Goal: Task Accomplishment & Management: Use online tool/utility

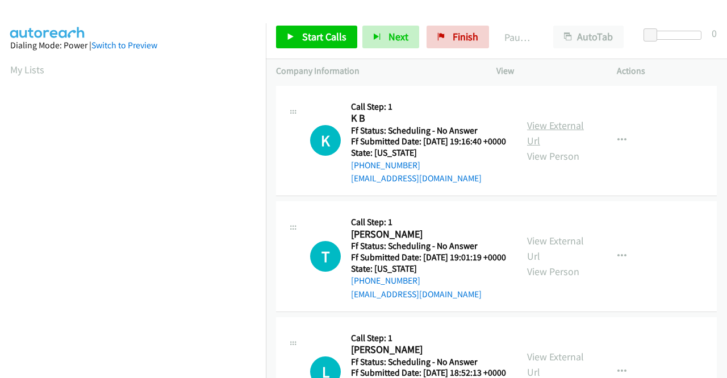
click at [548, 130] on link "View External Url" at bounding box center [555, 133] width 57 height 28
click at [557, 254] on link "View External Url" at bounding box center [555, 248] width 57 height 28
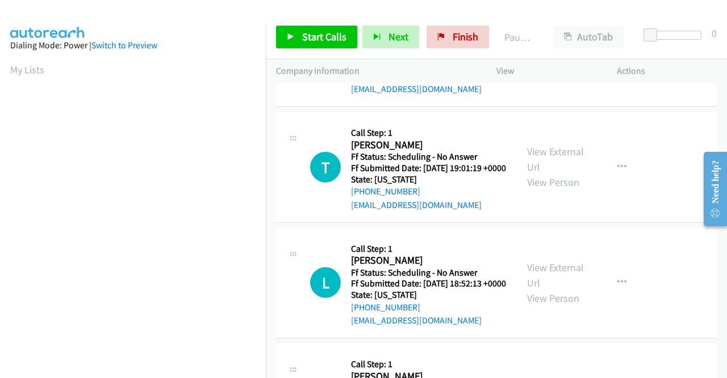
scroll to position [114, 0]
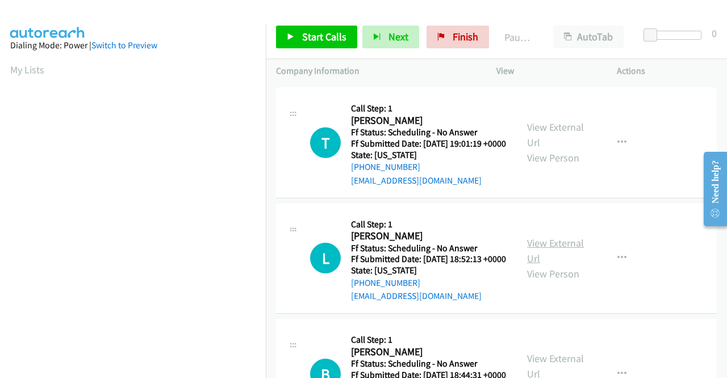
click at [557, 265] on link "View External Url" at bounding box center [555, 250] width 57 height 28
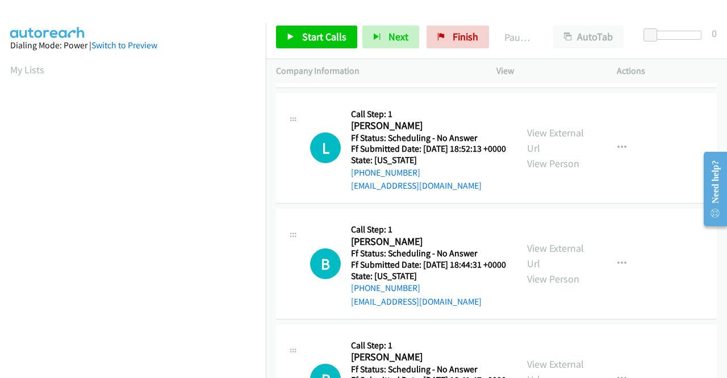
scroll to position [227, 0]
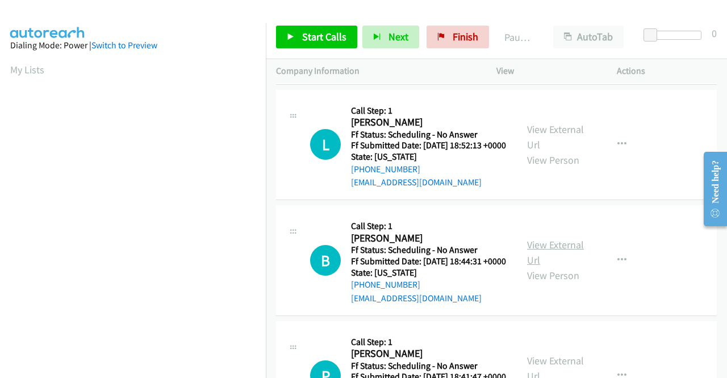
click at [535, 266] on link "View External Url" at bounding box center [555, 252] width 57 height 28
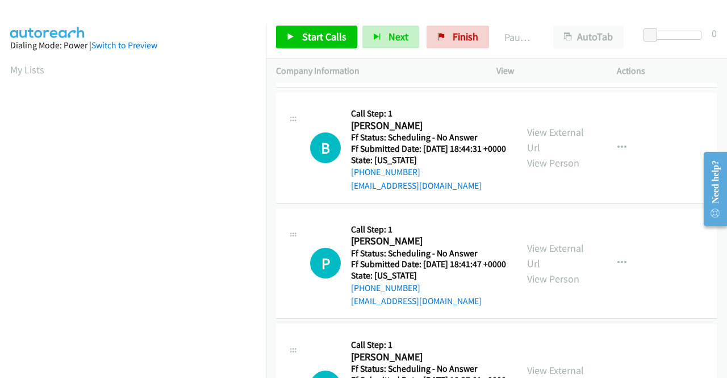
scroll to position [341, 0]
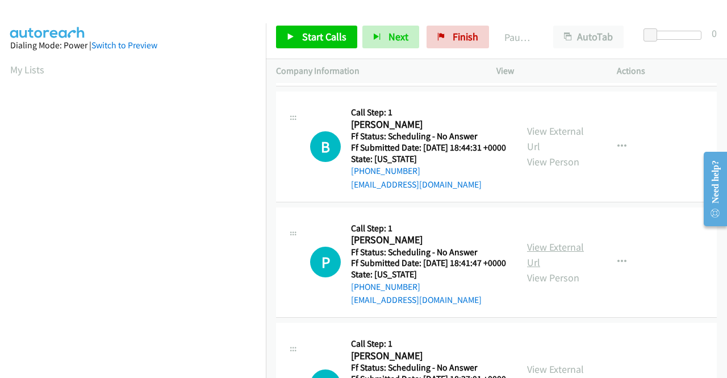
click at [564, 269] on link "View External Url" at bounding box center [555, 254] width 57 height 28
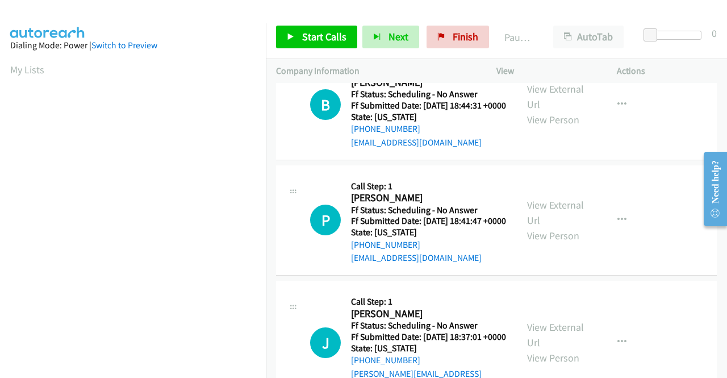
scroll to position [454, 0]
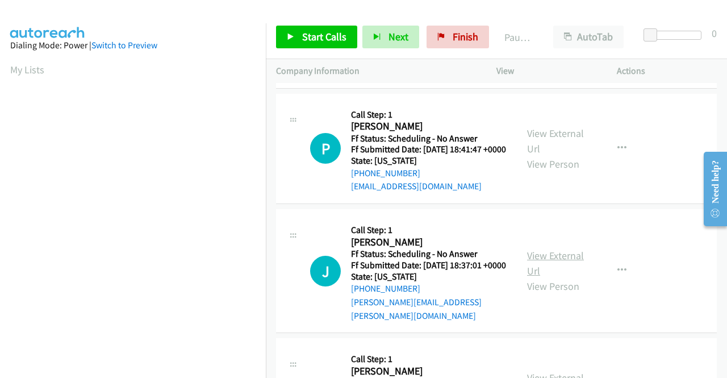
click at [543, 277] on link "View External Url" at bounding box center [555, 263] width 57 height 28
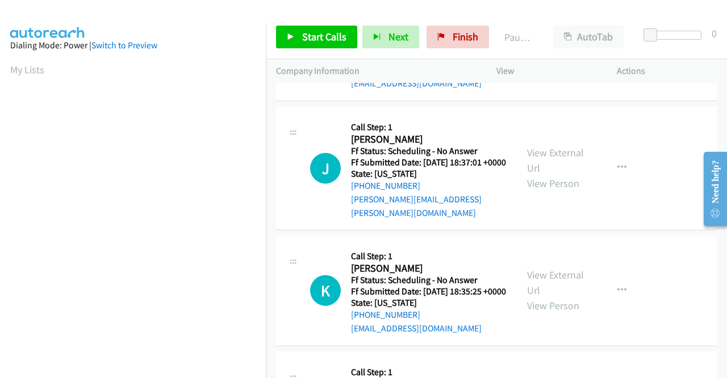
scroll to position [568, 0]
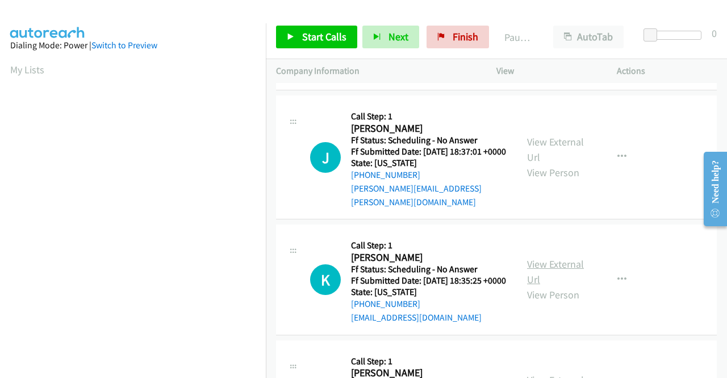
click at [537, 286] on link "View External Url" at bounding box center [555, 271] width 57 height 28
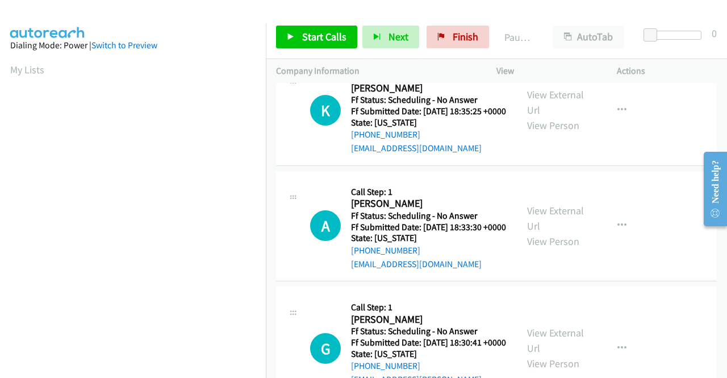
scroll to position [738, 0]
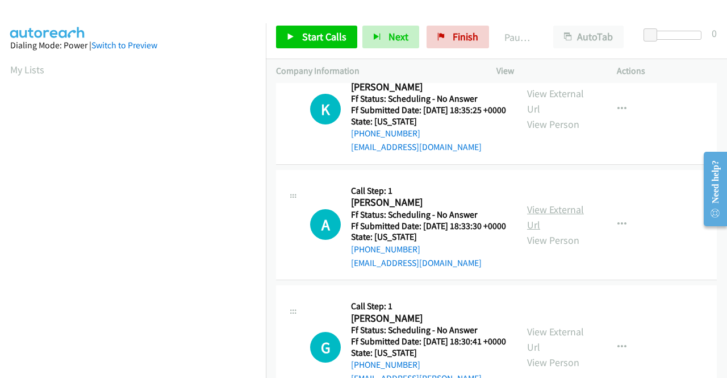
click at [560, 231] on link "View External Url" at bounding box center [555, 217] width 57 height 28
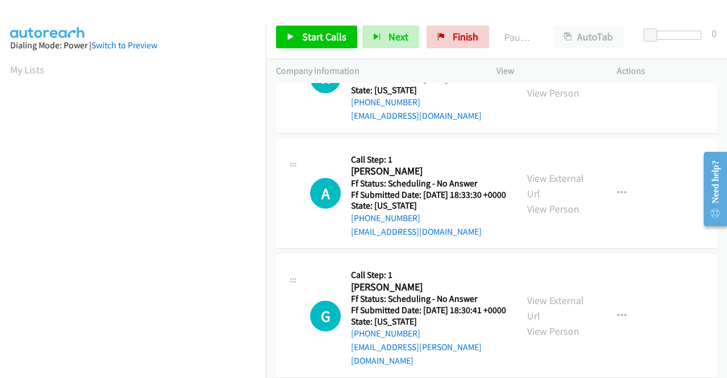
scroll to position [852, 0]
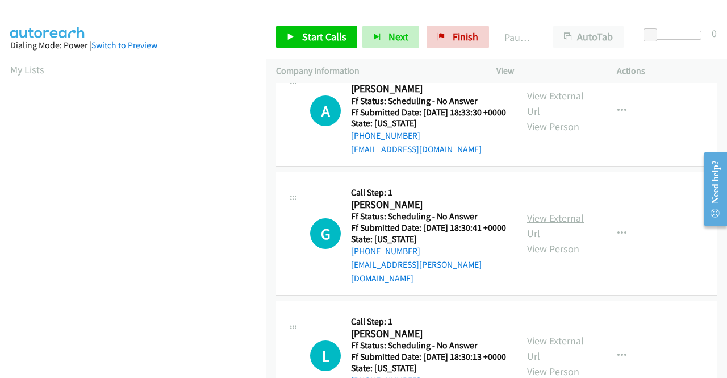
click at [557, 240] on link "View External Url" at bounding box center [555, 225] width 57 height 28
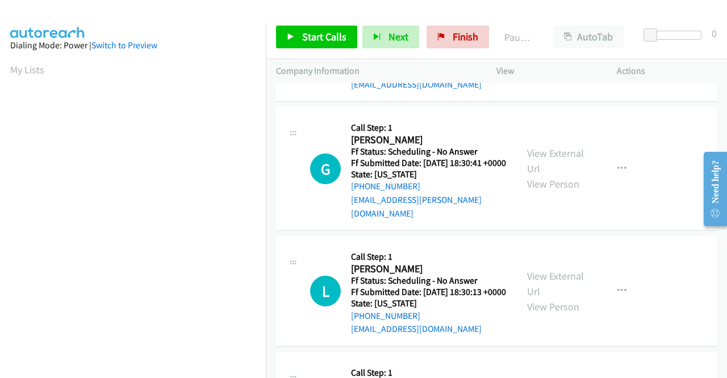
scroll to position [1023, 0]
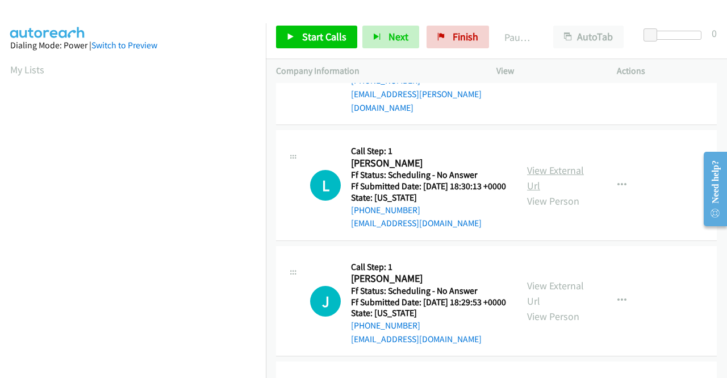
click at [551, 192] on link "View External Url" at bounding box center [555, 178] width 57 height 28
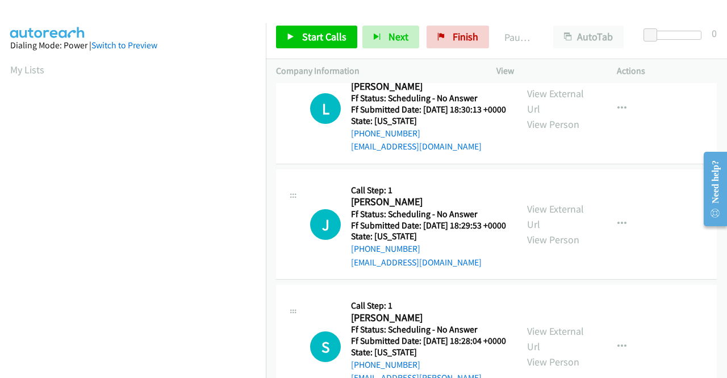
scroll to position [1136, 0]
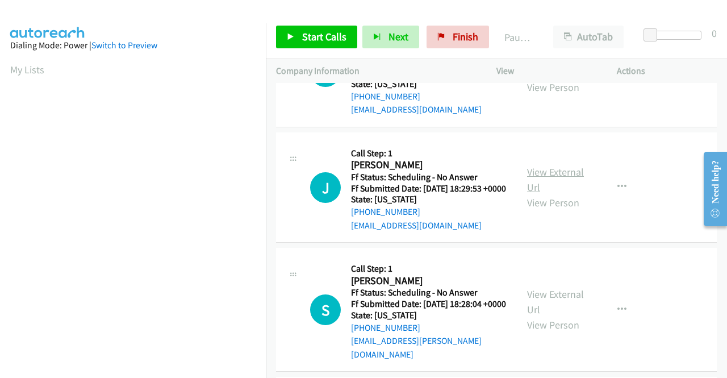
click at [534, 194] on link "View External Url" at bounding box center [555, 179] width 57 height 28
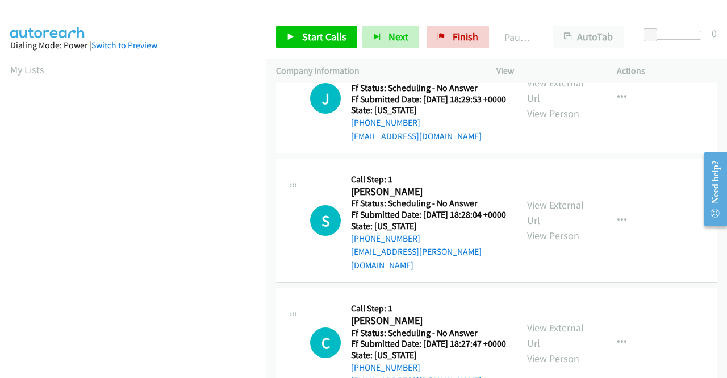
scroll to position [1307, 0]
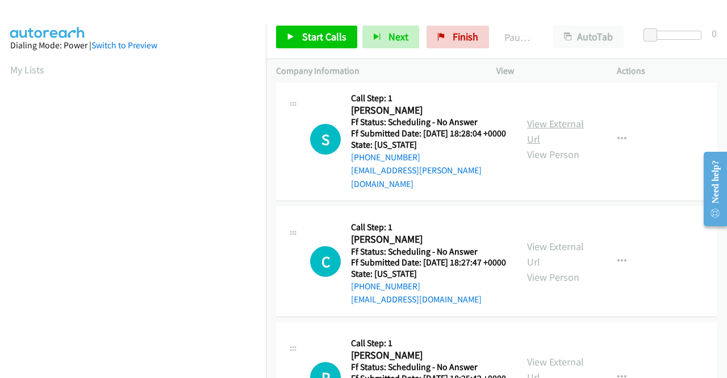
click at [547, 145] on link "View External Url" at bounding box center [555, 131] width 57 height 28
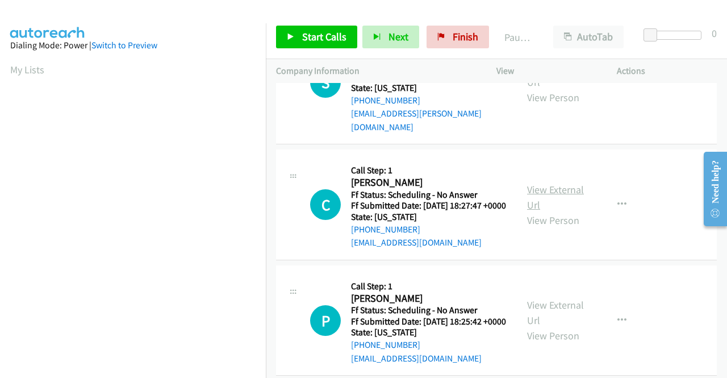
click at [553, 211] on link "View External Url" at bounding box center [555, 197] width 57 height 28
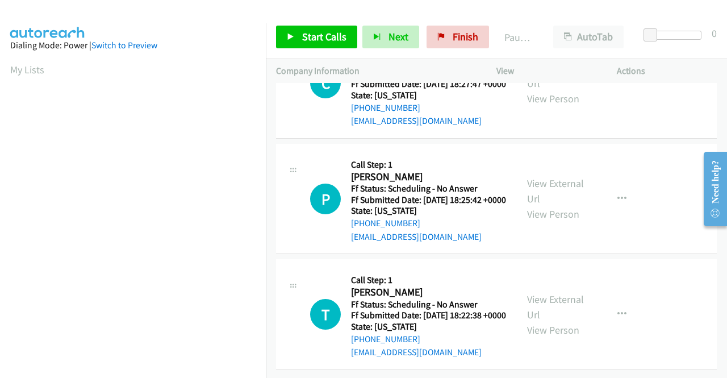
scroll to position [1534, 0]
click at [533, 205] on link "View External Url" at bounding box center [555, 191] width 57 height 28
click at [556, 293] on link "View External Url" at bounding box center [555, 307] width 57 height 28
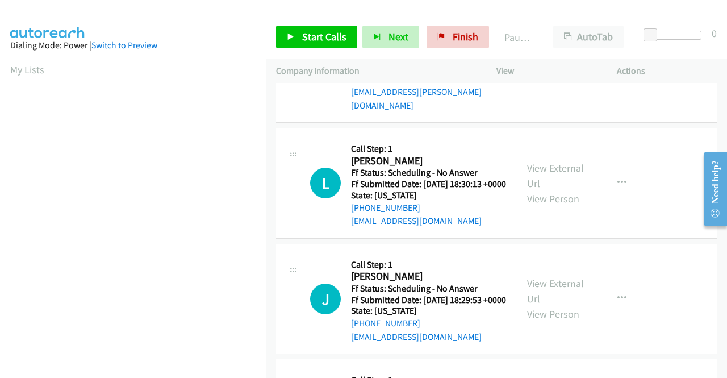
scroll to position [0, 0]
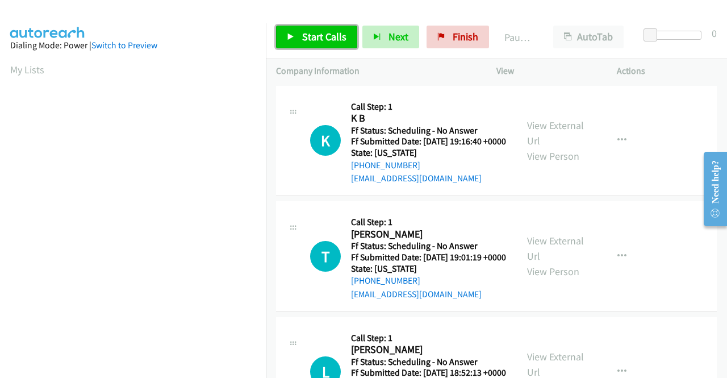
click at [311, 34] on span "Start Calls" at bounding box center [324, 36] width 44 height 13
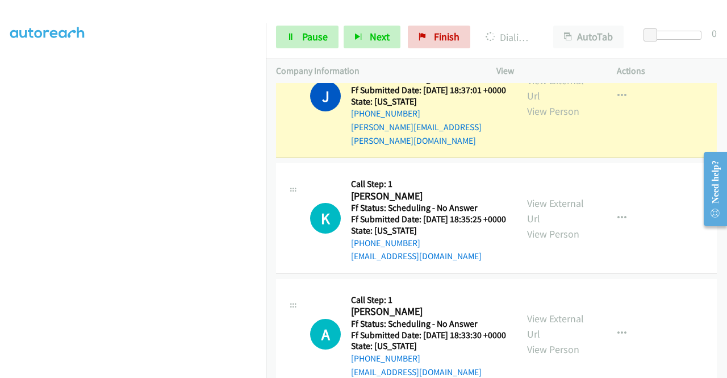
scroll to position [807, 0]
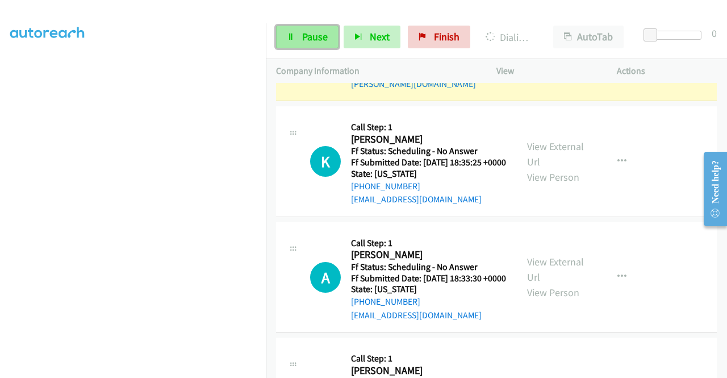
click at [315, 35] on span "Pause" at bounding box center [315, 36] width 26 height 13
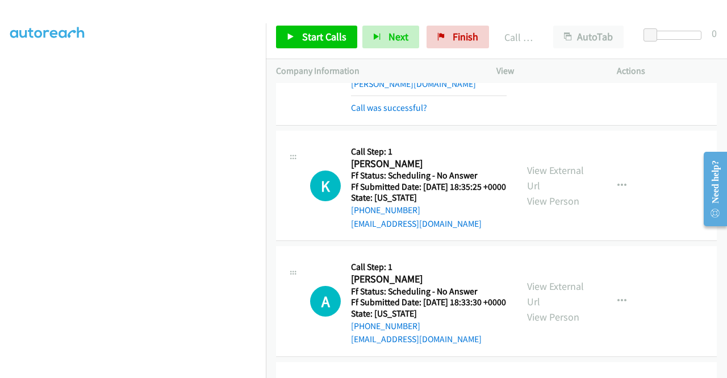
scroll to position [819, 0]
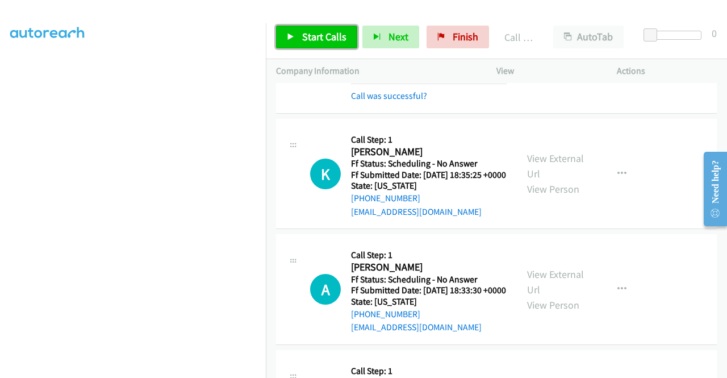
click at [318, 37] on span "Start Calls" at bounding box center [324, 36] width 44 height 13
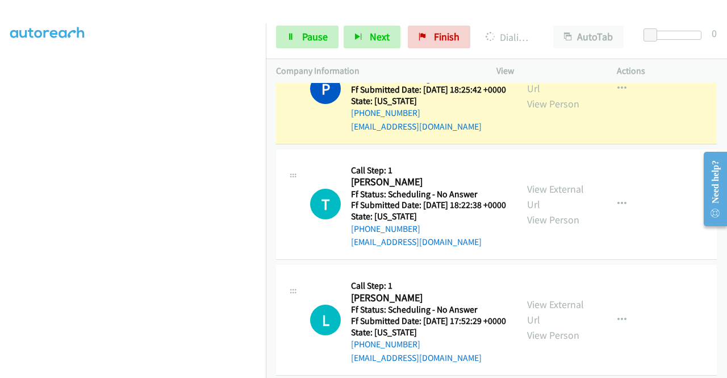
scroll to position [1967, 0]
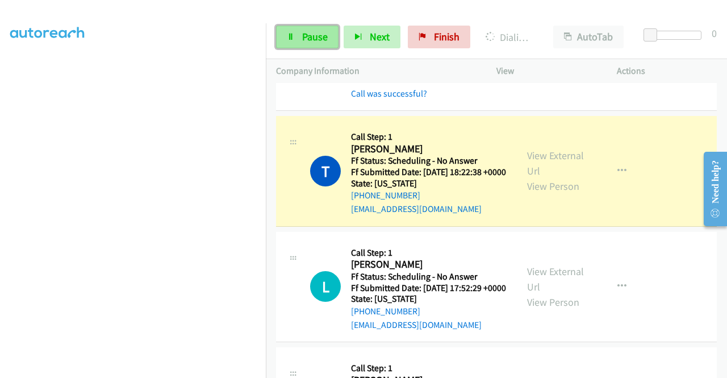
click at [317, 36] on span "Pause" at bounding box center [315, 36] width 26 height 13
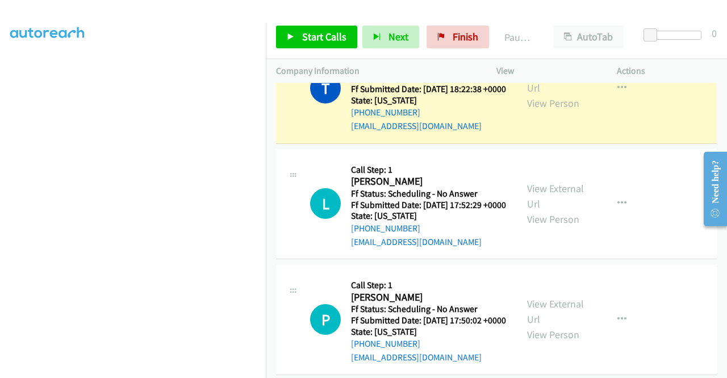
scroll to position [2081, 0]
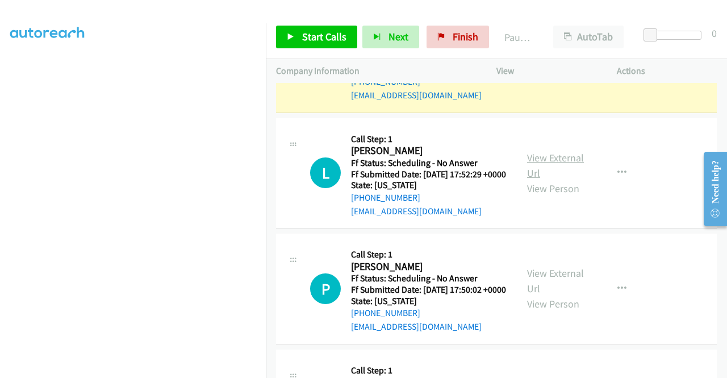
click at [556, 180] on link "View External Url" at bounding box center [555, 165] width 57 height 28
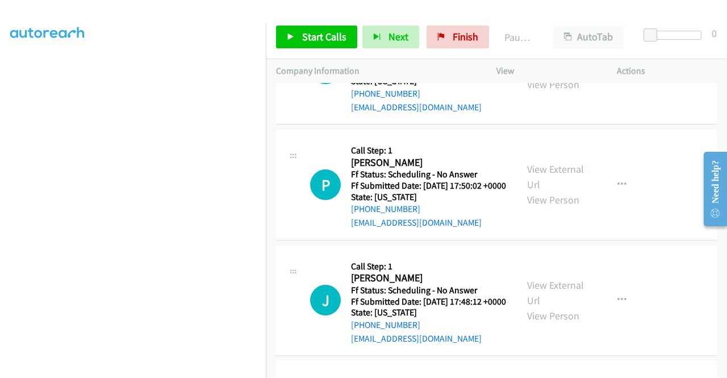
scroll to position [2194, 0]
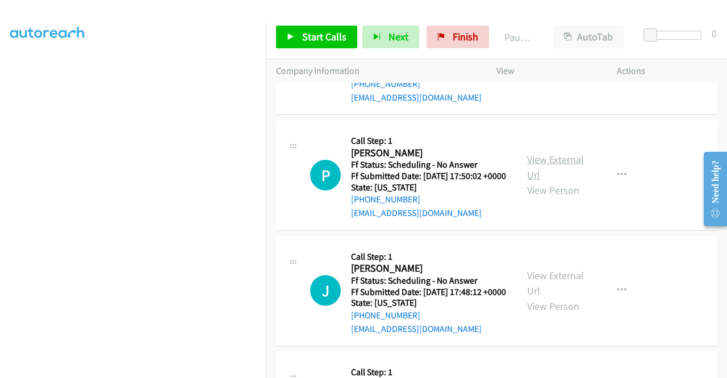
click at [536, 181] on link "View External Url" at bounding box center [555, 167] width 57 height 28
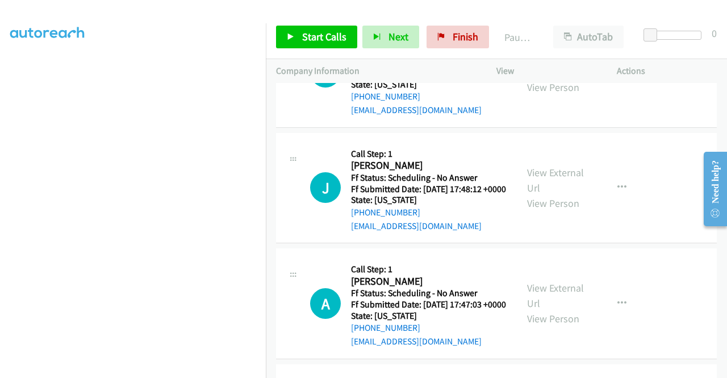
scroll to position [2365, 0]
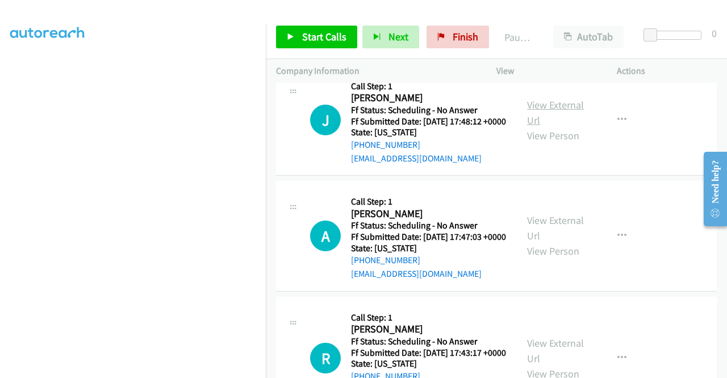
click at [546, 127] on link "View External Url" at bounding box center [555, 112] width 57 height 28
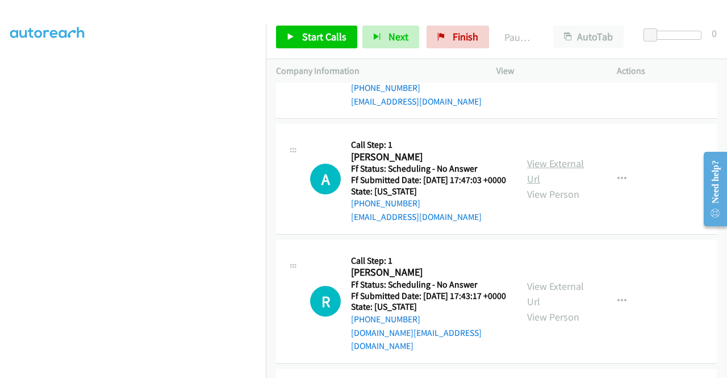
click at [541, 185] on link "View External Url" at bounding box center [555, 171] width 57 height 28
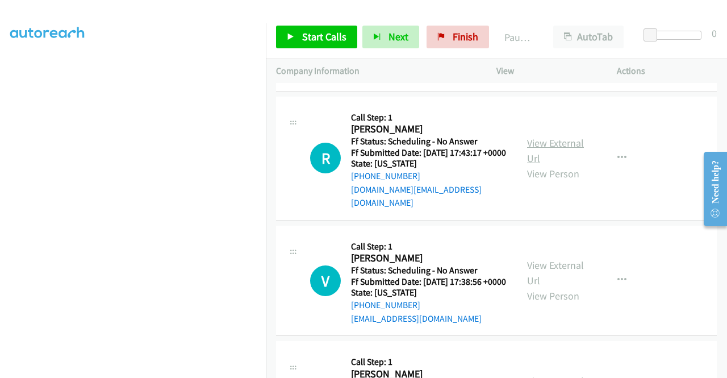
scroll to position [2592, 0]
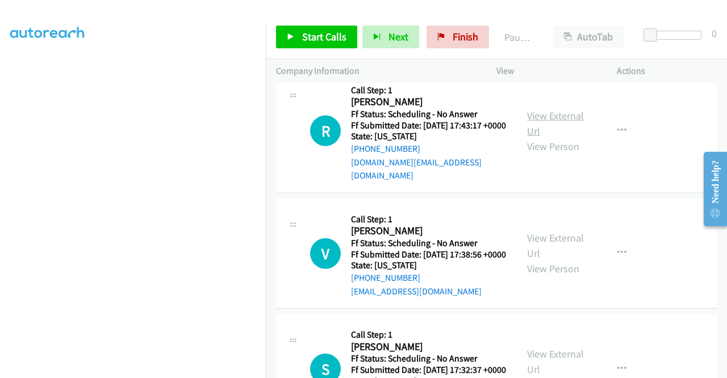
click at [556, 137] on link "View External Url" at bounding box center [555, 123] width 57 height 28
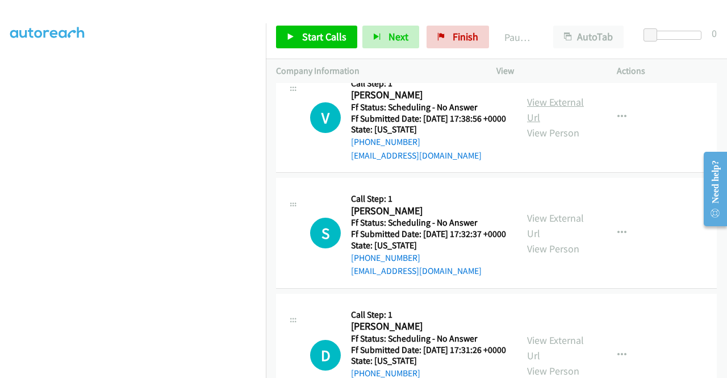
scroll to position [2763, 0]
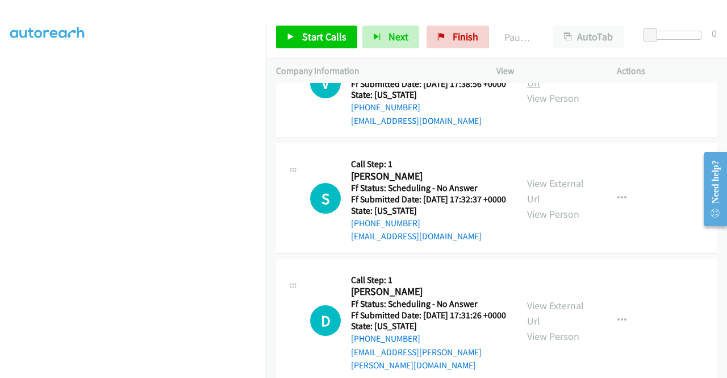
click at [541, 89] on link "View External Url" at bounding box center [555, 75] width 57 height 28
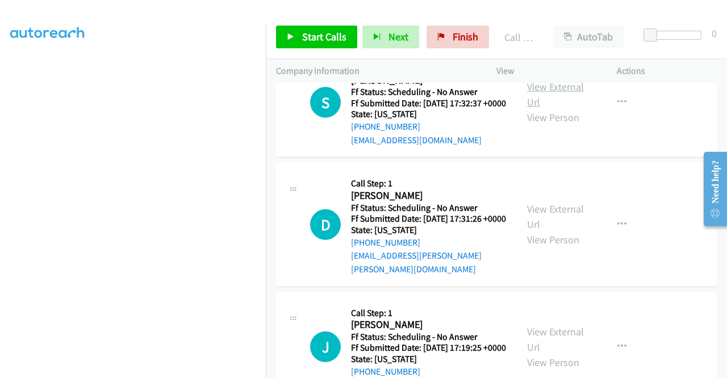
scroll to position [2901, 0]
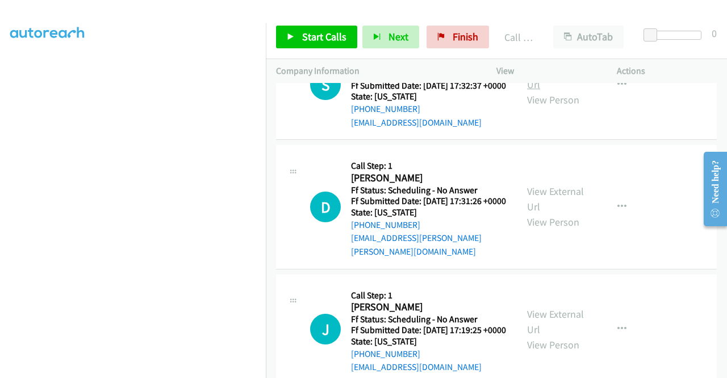
click at [560, 91] on link "View External Url" at bounding box center [555, 76] width 57 height 28
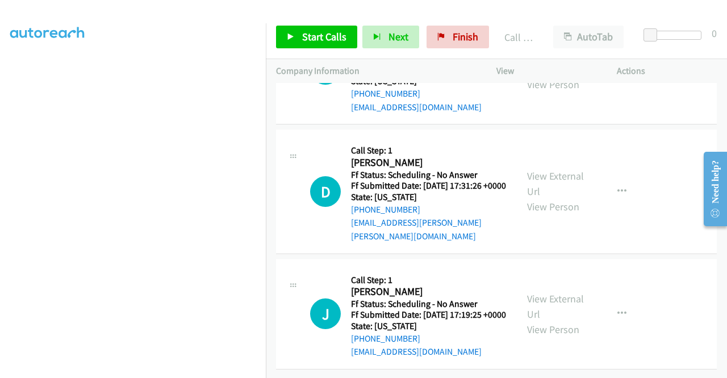
scroll to position [3014, 0]
click at [542, 198] on link "View External Url" at bounding box center [555, 183] width 57 height 28
click at [542, 292] on link "View External Url" at bounding box center [555, 306] width 57 height 28
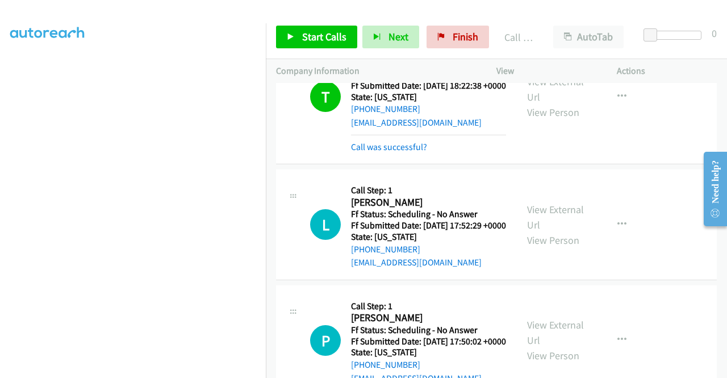
scroll to position [2160, 0]
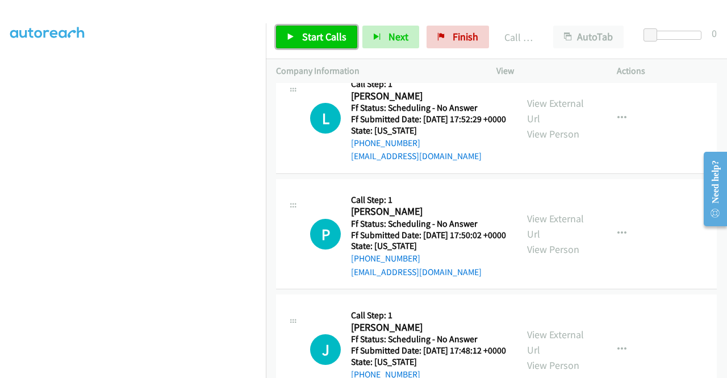
click at [320, 37] on span "Start Calls" at bounding box center [324, 36] width 44 height 13
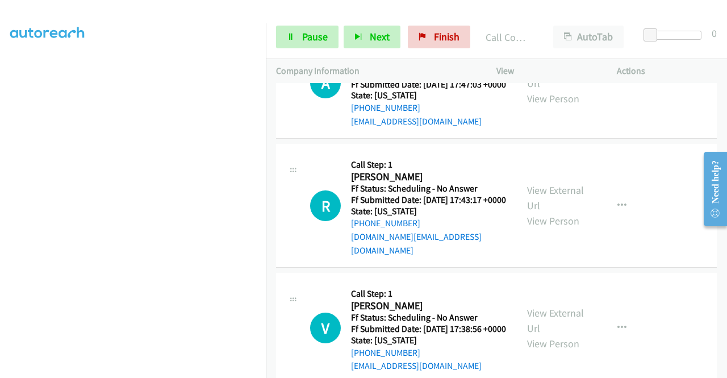
scroll to position [2671, 0]
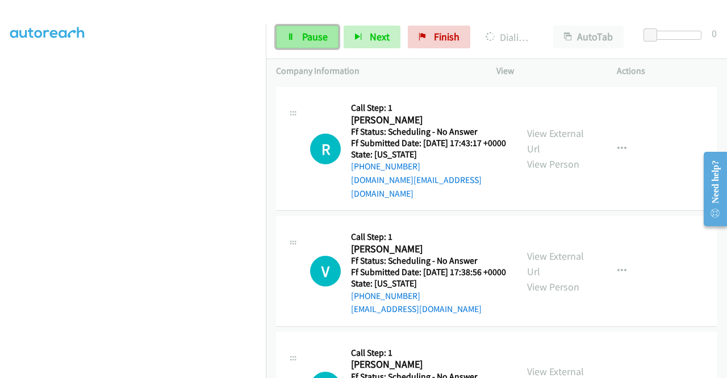
click at [320, 34] on span "Pause" at bounding box center [315, 36] width 26 height 13
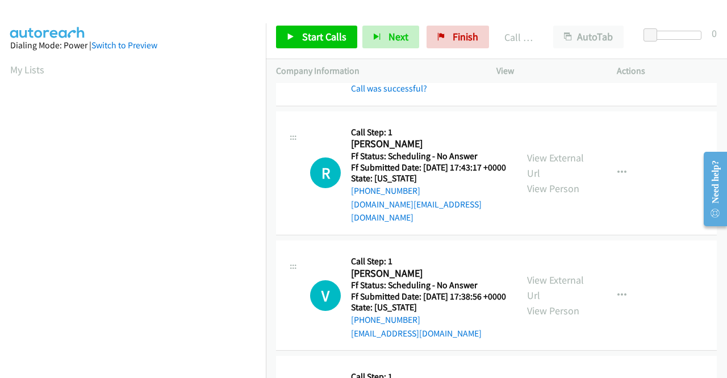
scroll to position [259, 0]
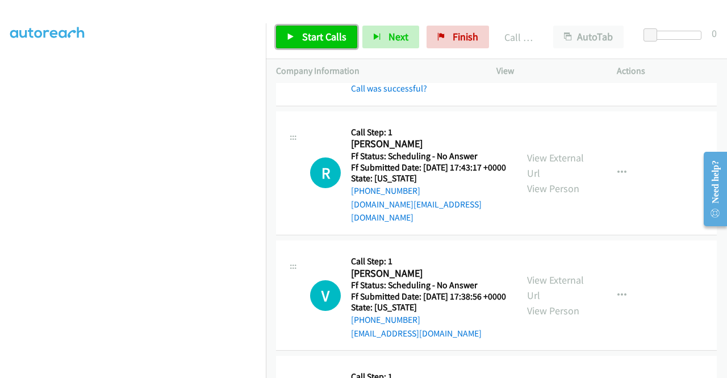
click at [341, 41] on span "Start Calls" at bounding box center [324, 36] width 44 height 13
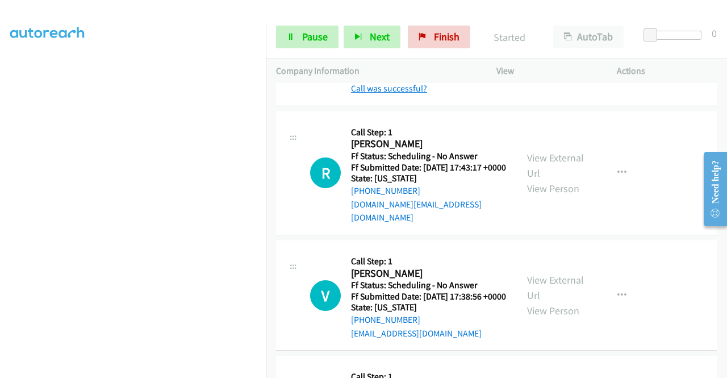
click at [391, 94] on link "Call was successful?" at bounding box center [389, 88] width 76 height 11
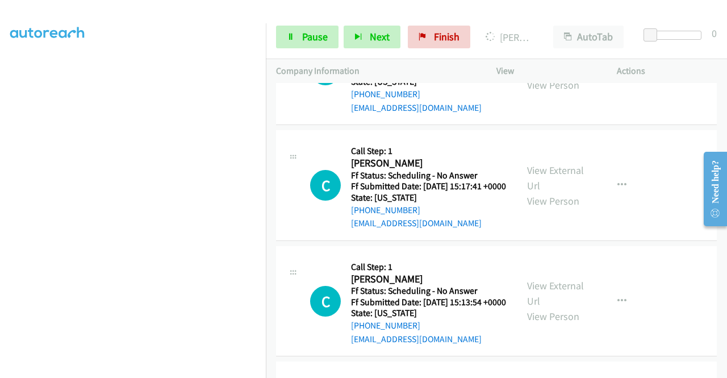
scroll to position [3353, 0]
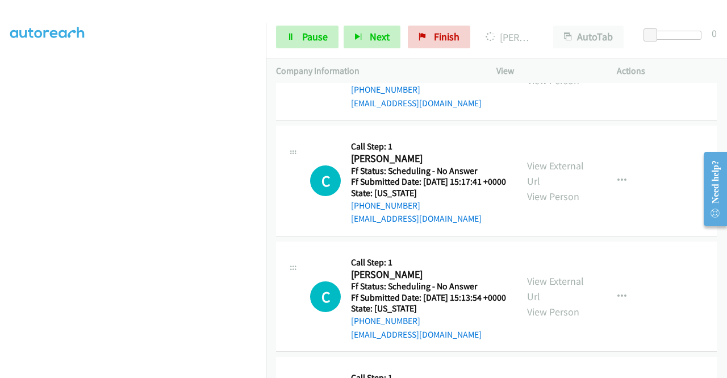
click at [549, 72] on link "View External Url" at bounding box center [555, 57] width 57 height 28
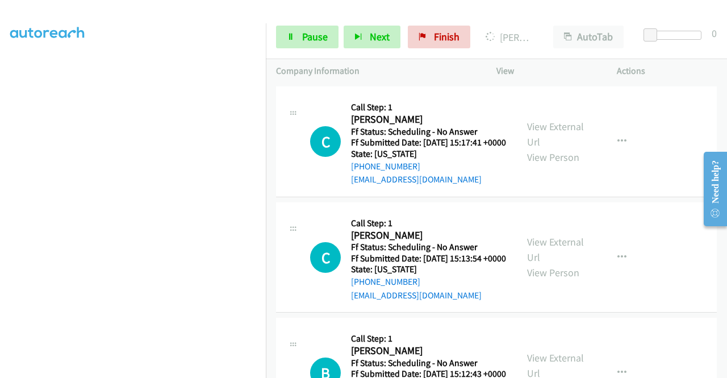
scroll to position [3410, 0]
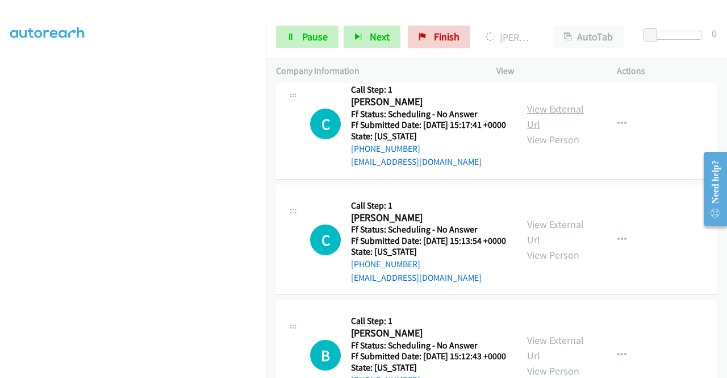
click at [552, 131] on link "View External Url" at bounding box center [555, 116] width 57 height 28
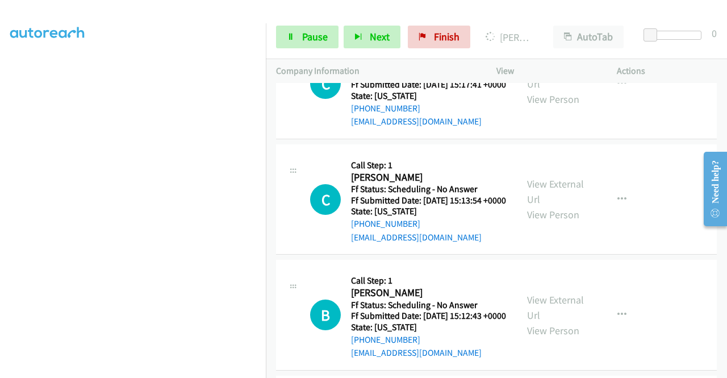
scroll to position [3523, 0]
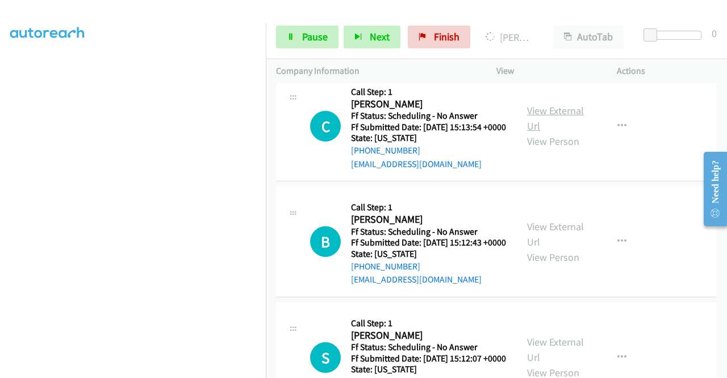
click at [550, 132] on link "View External Url" at bounding box center [555, 118] width 57 height 28
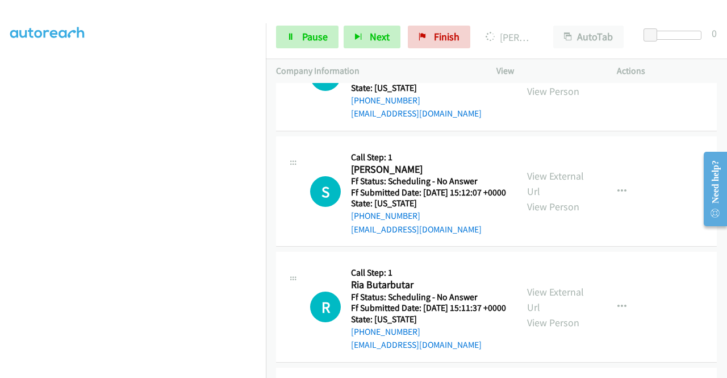
scroll to position [3694, 0]
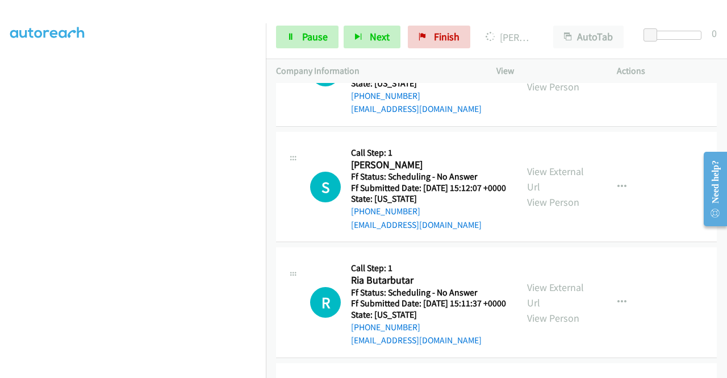
click at [556, 78] on link "View External Url" at bounding box center [555, 63] width 57 height 28
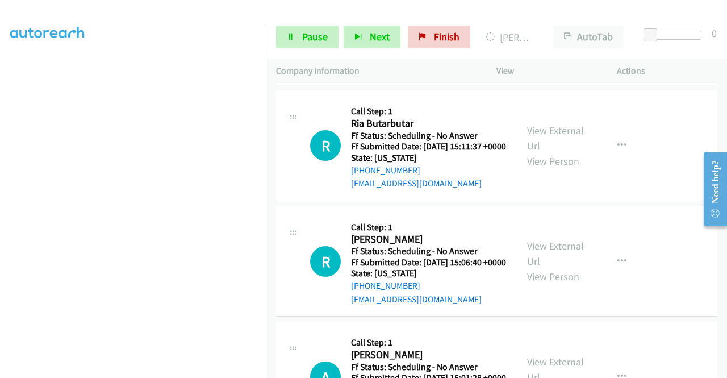
scroll to position [3864, 0]
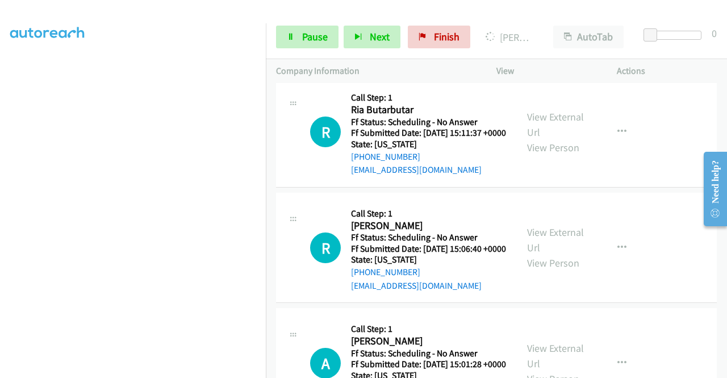
click at [542, 23] on link "View External Url" at bounding box center [555, 8] width 57 height 28
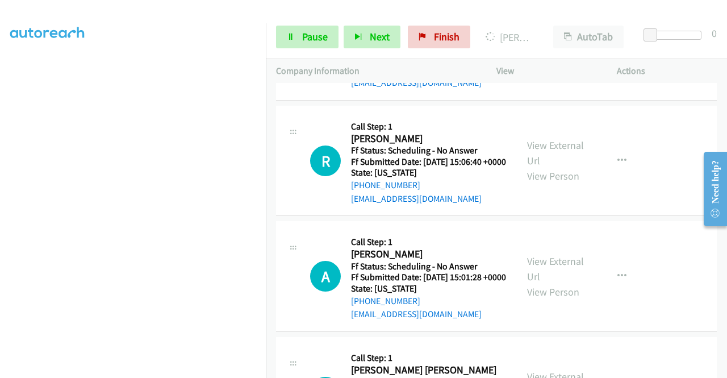
scroll to position [3978, 0]
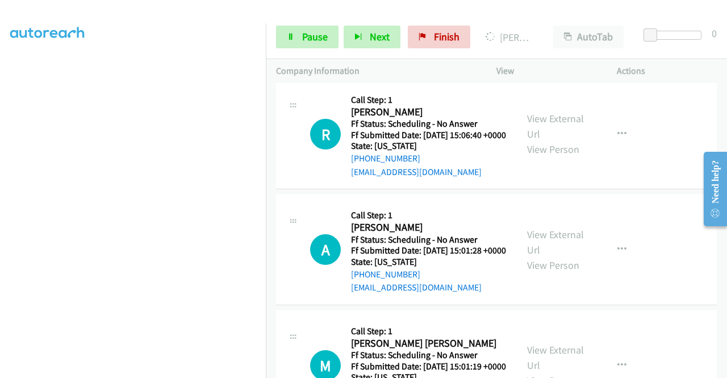
click at [546, 25] on link "View External Url" at bounding box center [555, 11] width 57 height 28
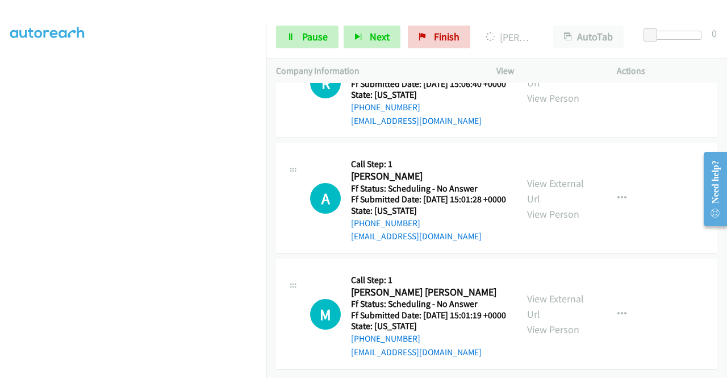
scroll to position [4148, 0]
click at [553, 89] on link "View External Url" at bounding box center [555, 75] width 57 height 28
click at [547, 205] on link "View External Url" at bounding box center [555, 191] width 57 height 28
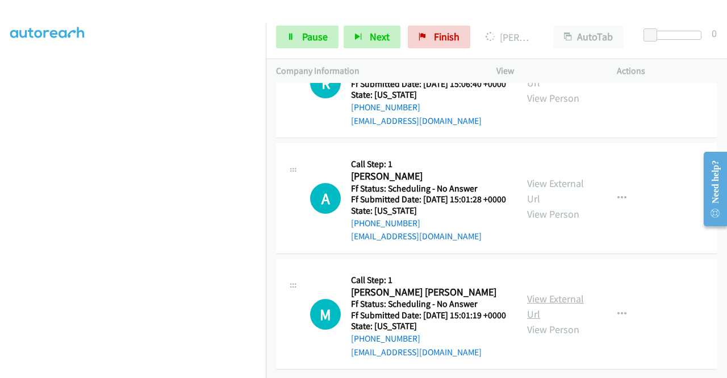
click at [535, 292] on link "View External Url" at bounding box center [555, 306] width 57 height 28
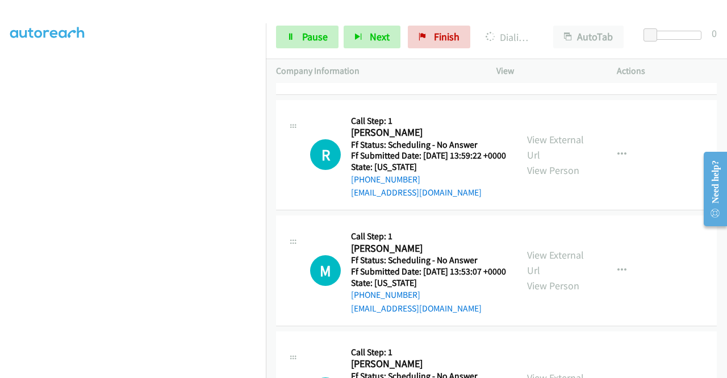
scroll to position [4694, 0]
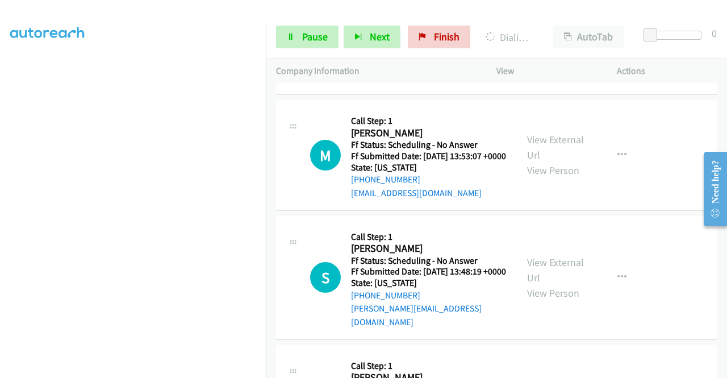
scroll to position [4864, 0]
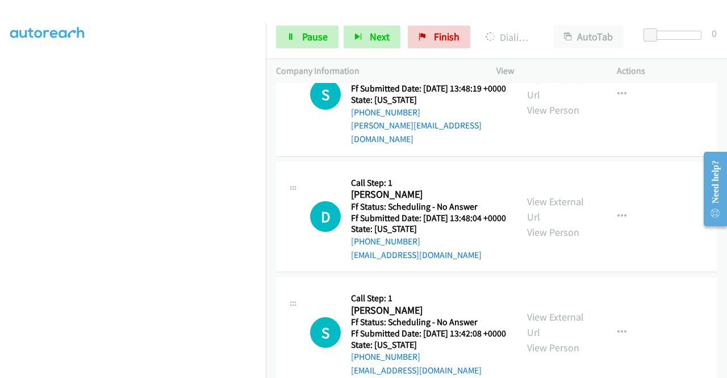
scroll to position [4978, 0]
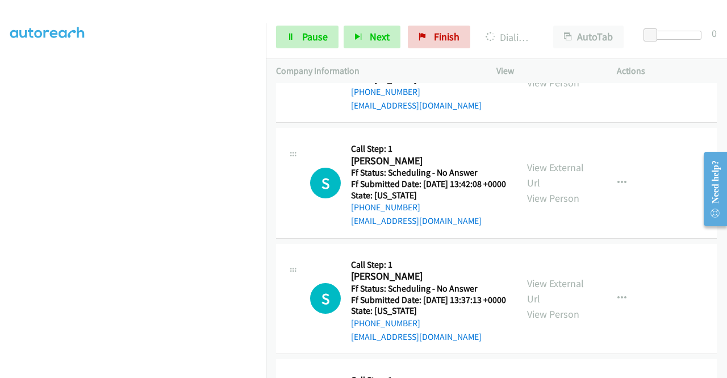
scroll to position [5092, 0]
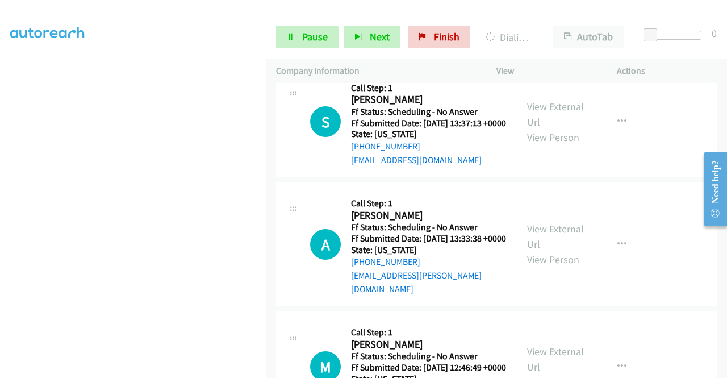
scroll to position [5262, 0]
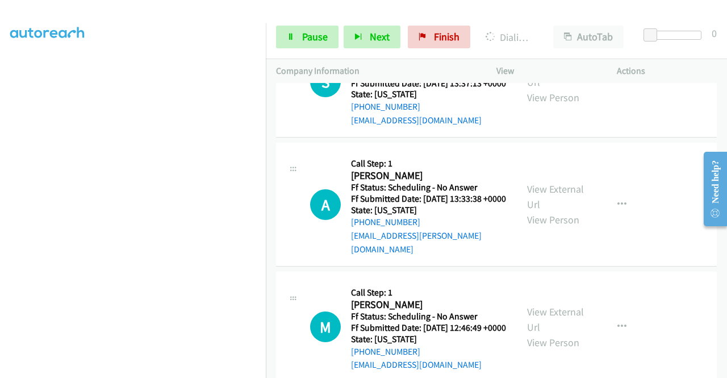
scroll to position [5319, 0]
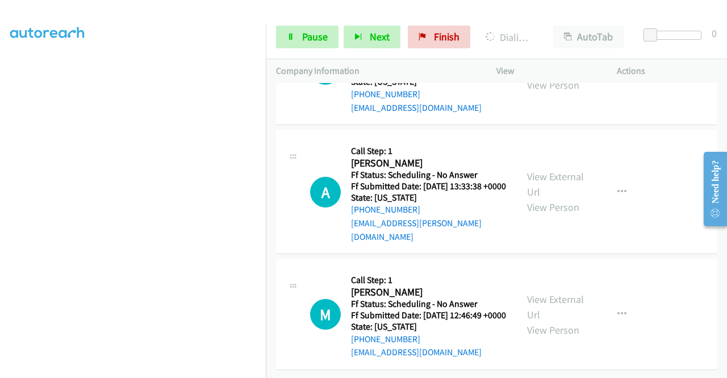
click at [550, 76] on link "View External Url" at bounding box center [555, 62] width 57 height 28
click at [545, 198] on link "View External Url" at bounding box center [555, 184] width 57 height 28
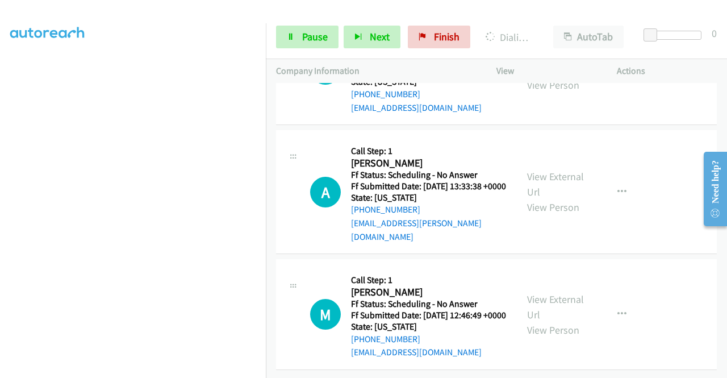
scroll to position [5660, 0]
click at [558, 310] on link "View External Url" at bounding box center [555, 307] width 57 height 28
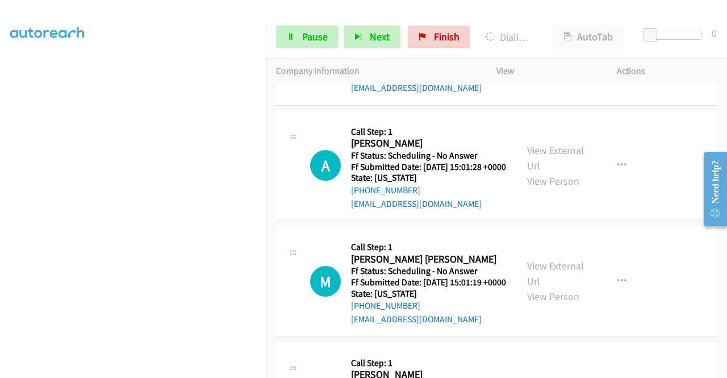
scroll to position [4322, 0]
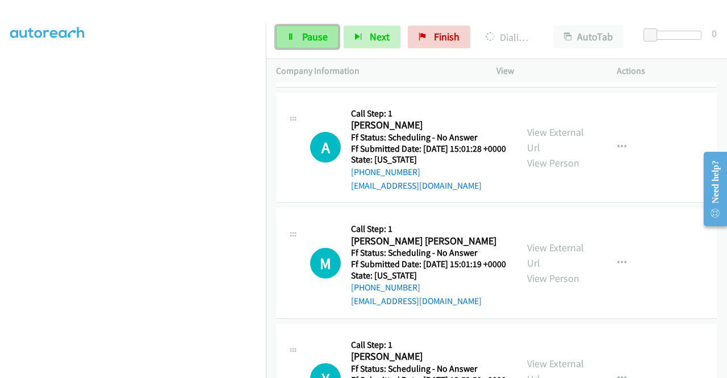
click at [297, 38] on link "Pause" at bounding box center [307, 37] width 62 height 23
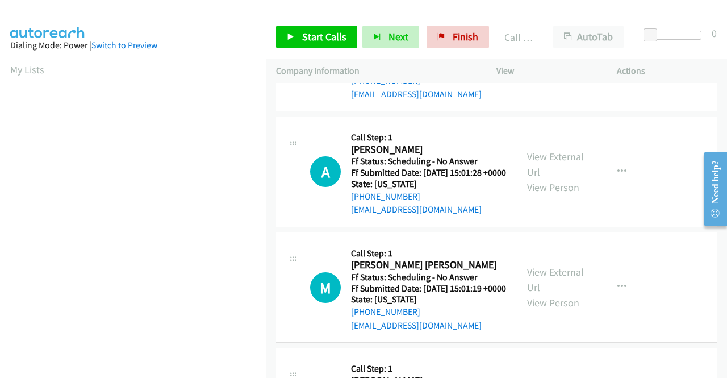
scroll to position [259, 0]
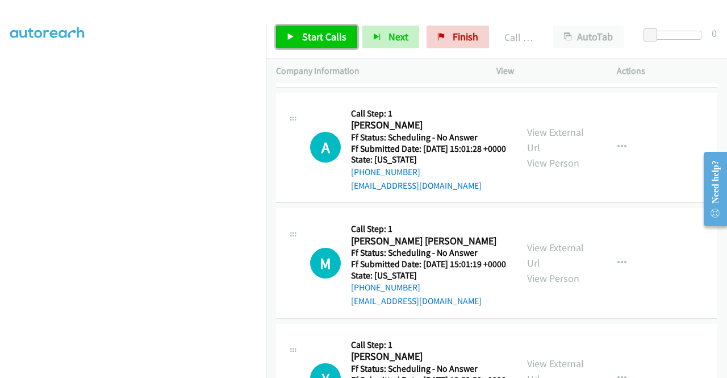
click at [312, 30] on span "Start Calls" at bounding box center [324, 36] width 44 height 13
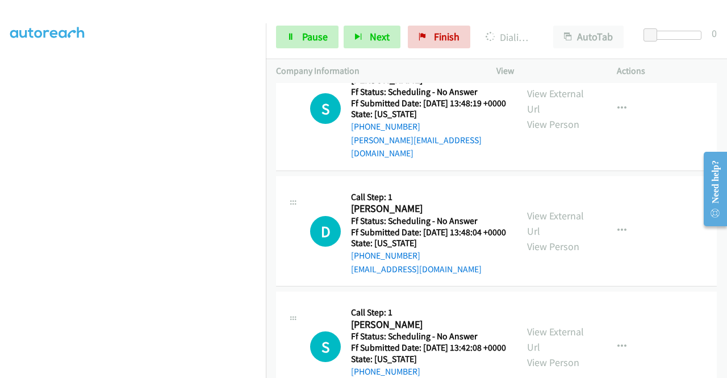
scroll to position [5060, 0]
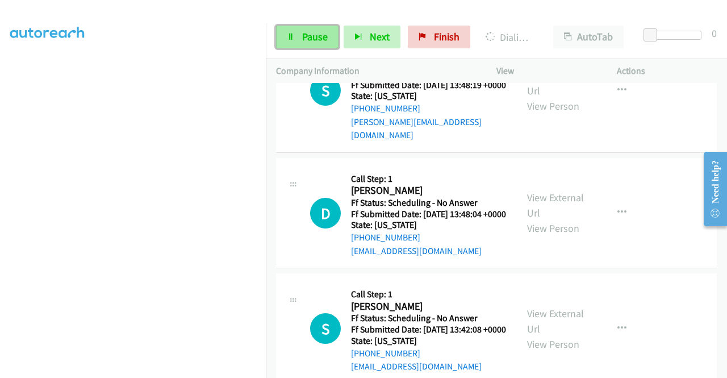
click at [306, 41] on span "Pause" at bounding box center [315, 36] width 26 height 13
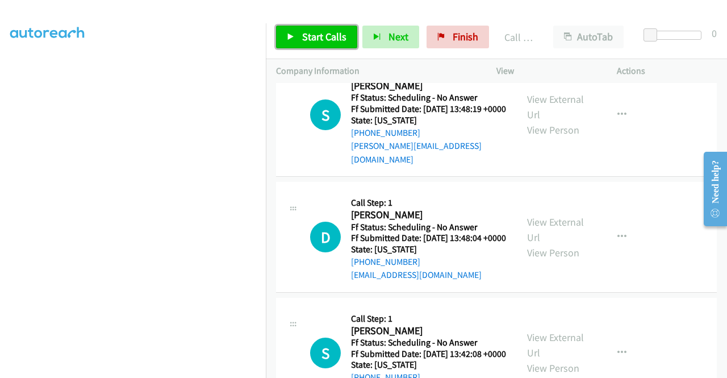
click at [312, 41] on span "Start Calls" at bounding box center [324, 36] width 44 height 13
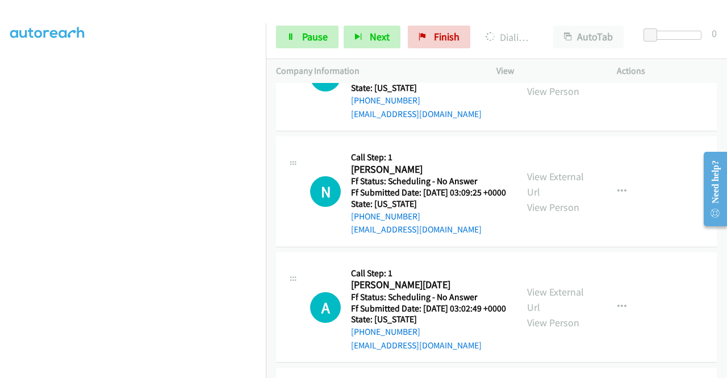
scroll to position [259, 0]
click at [311, 31] on span "Pause" at bounding box center [315, 36] width 26 height 13
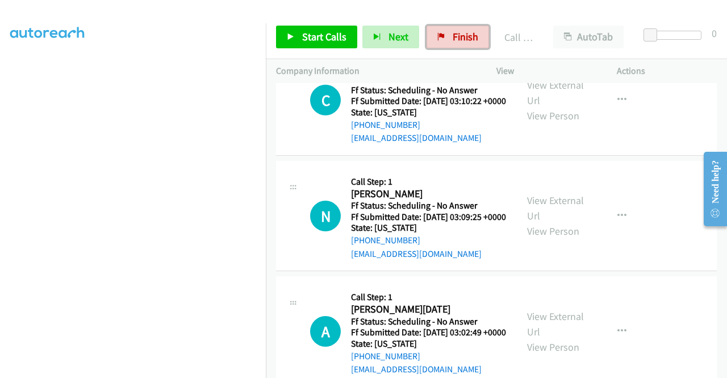
drag, startPoint x: 474, startPoint y: 40, endPoint x: 418, endPoint y: 53, distance: 57.3
click at [474, 40] on span "Finish" at bounding box center [466, 36] width 26 height 13
